Goal: Go to known website: Access a specific website the user already knows

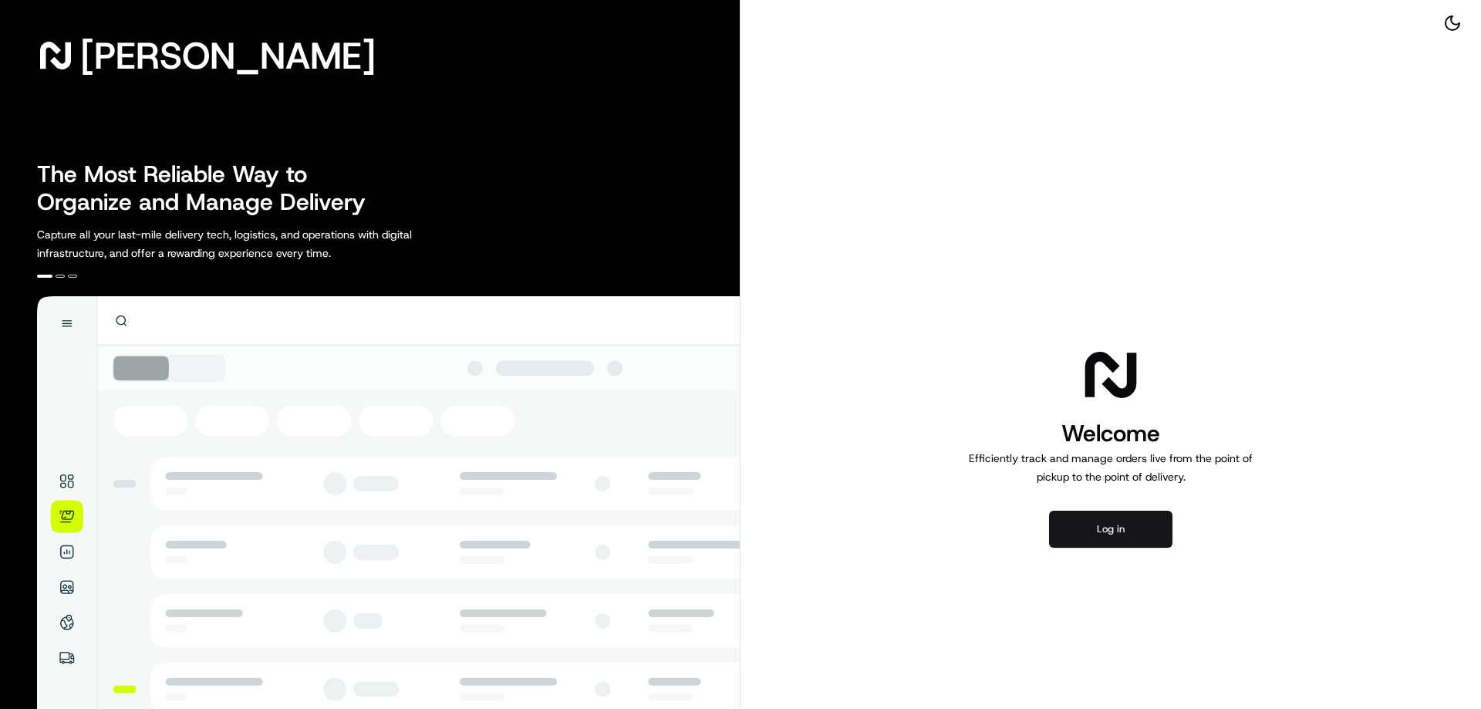
click at [1092, 536] on button "Log in" at bounding box center [1110, 529] width 123 height 37
